Goal: Find specific page/section: Find specific page/section

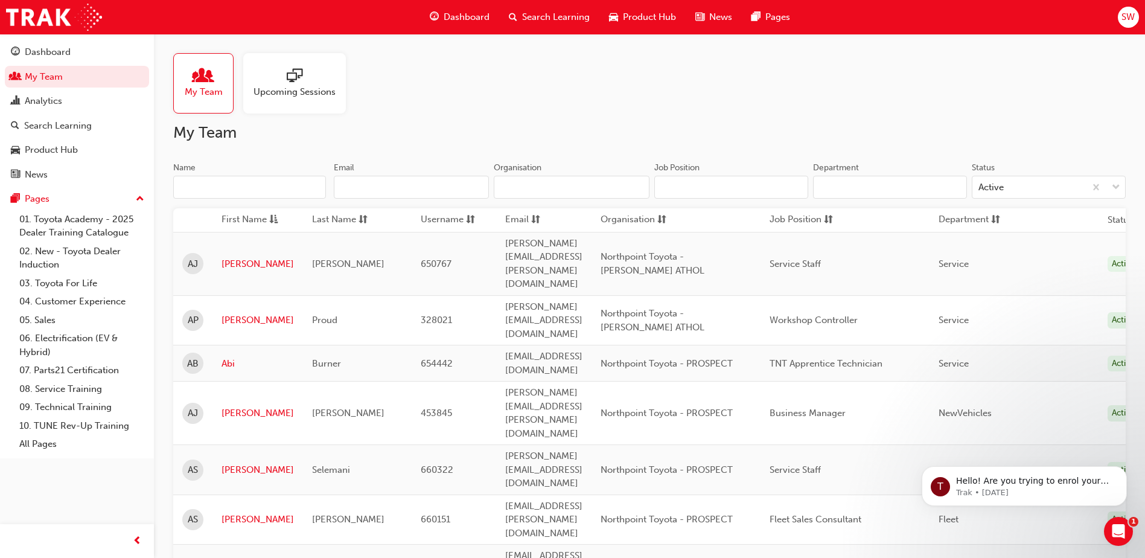
drag, startPoint x: 0, startPoint y: 0, endPoint x: 221, endPoint y: 189, distance: 290.7
click at [221, 189] on input "Name" at bounding box center [249, 187] width 153 height 23
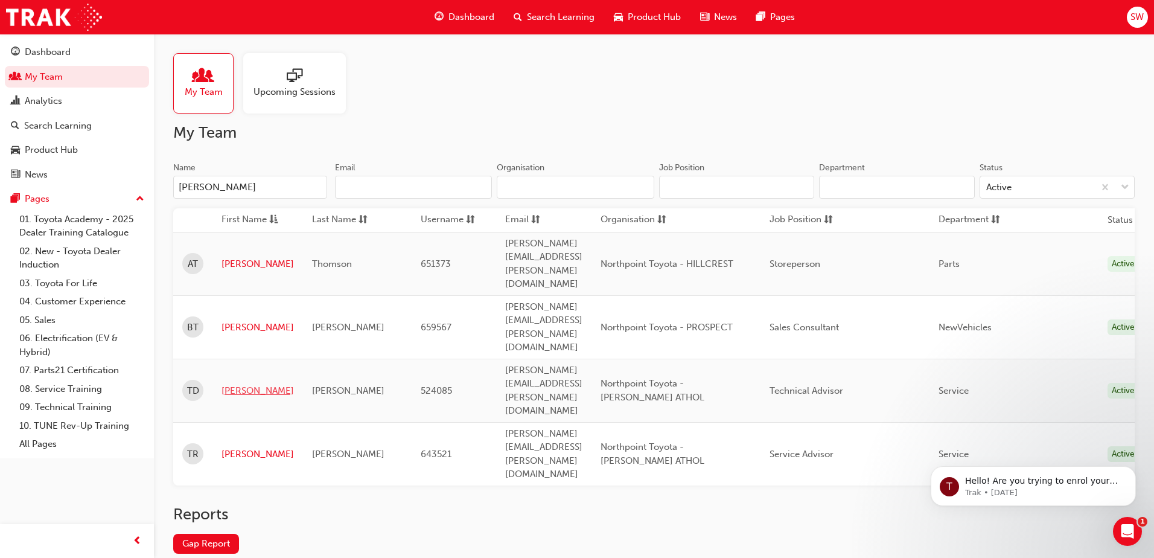
type input "[PERSON_NAME]"
click at [247, 384] on link "[PERSON_NAME]" at bounding box center [258, 391] width 72 height 14
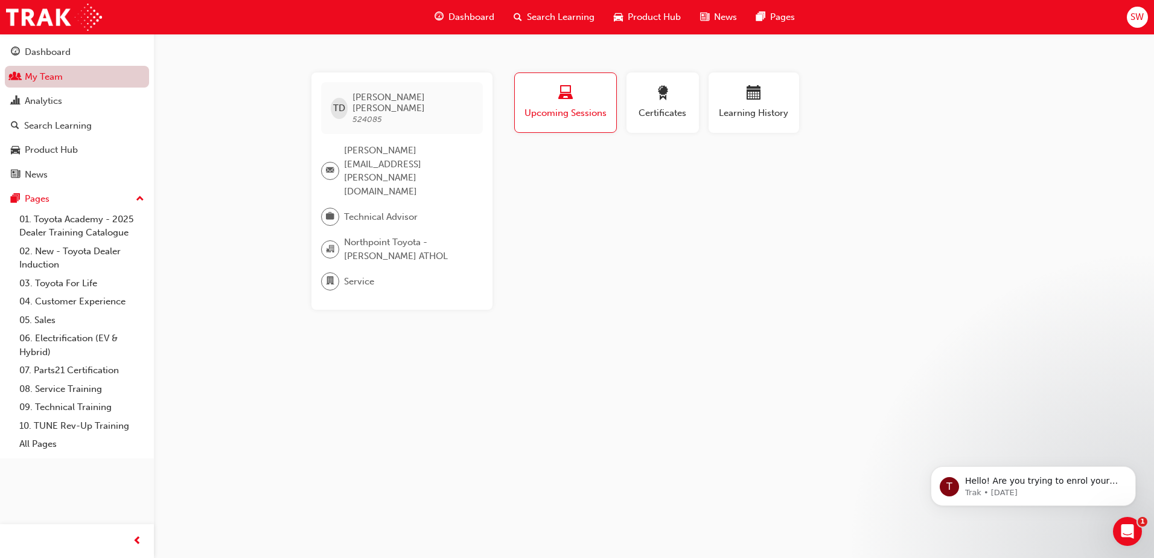
click at [54, 86] on link "My Team" at bounding box center [77, 77] width 144 height 22
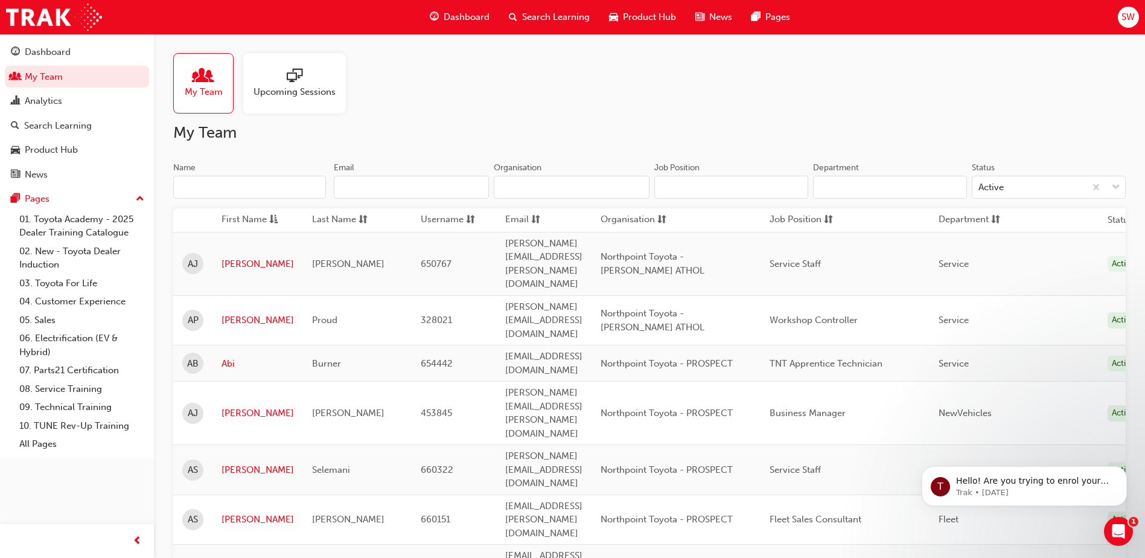
click at [267, 190] on input "Name" at bounding box center [249, 187] width 153 height 23
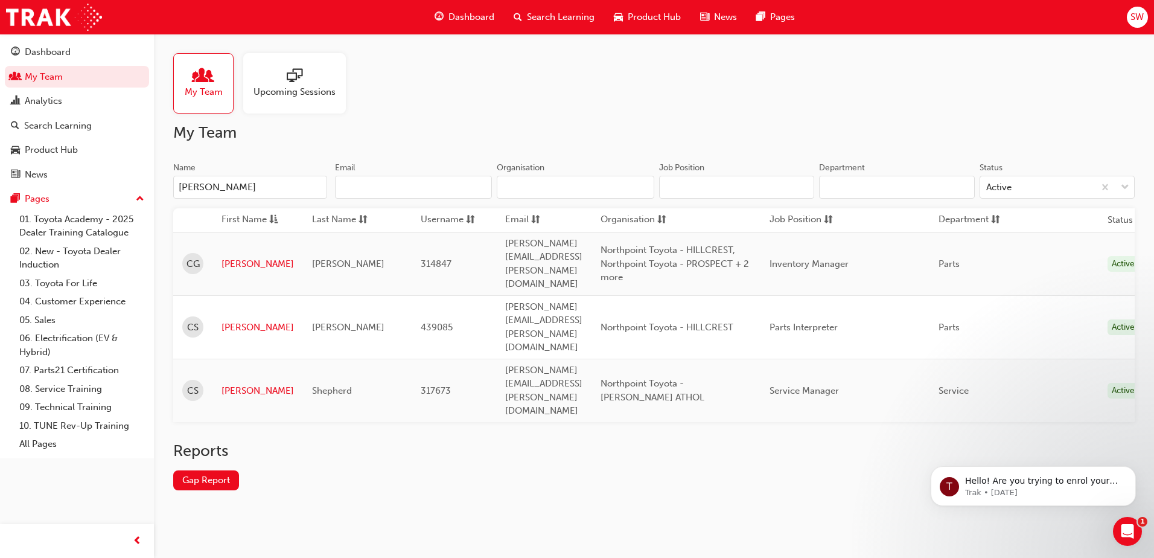
drag, startPoint x: 224, startPoint y: 179, endPoint x: 156, endPoint y: 188, distance: 68.7
click at [155, 187] on div "My Team Upcoming Sessions My Team Name [PERSON_NAME] Organisation Job Position …" at bounding box center [654, 281] width 1000 height 495
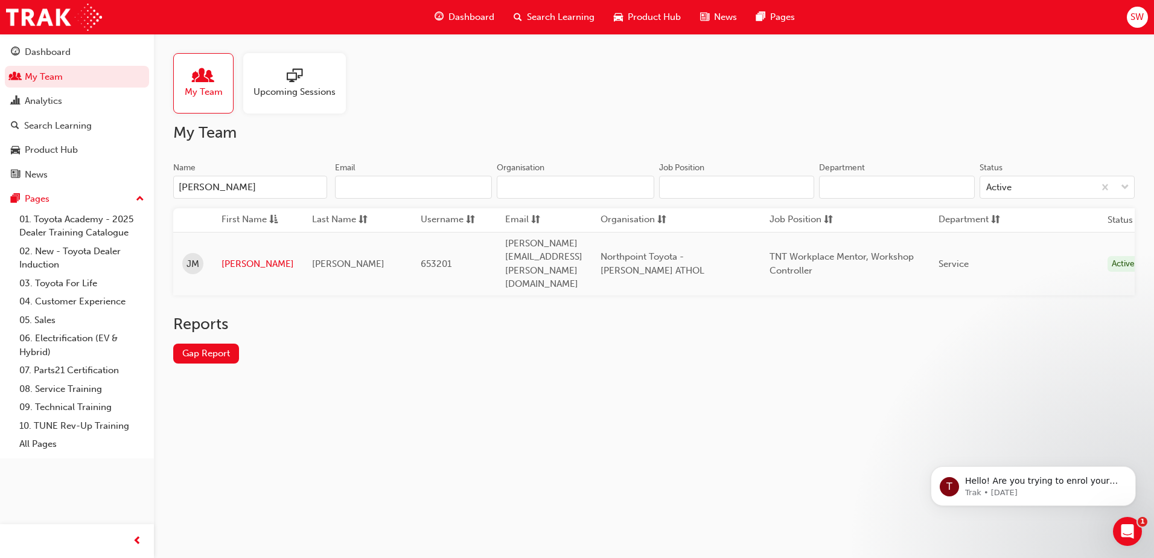
type input "[PERSON_NAME]"
